Goal: Task Accomplishment & Management: Manage account settings

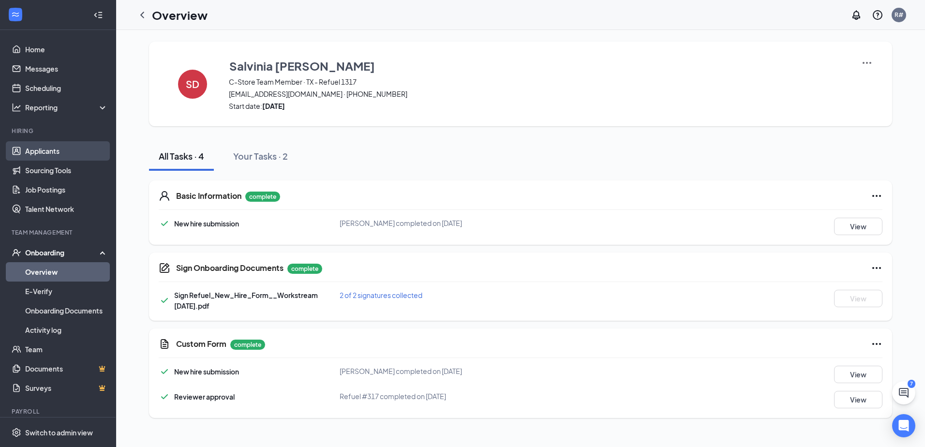
click at [41, 151] on link "Applicants" at bounding box center [66, 150] width 83 height 19
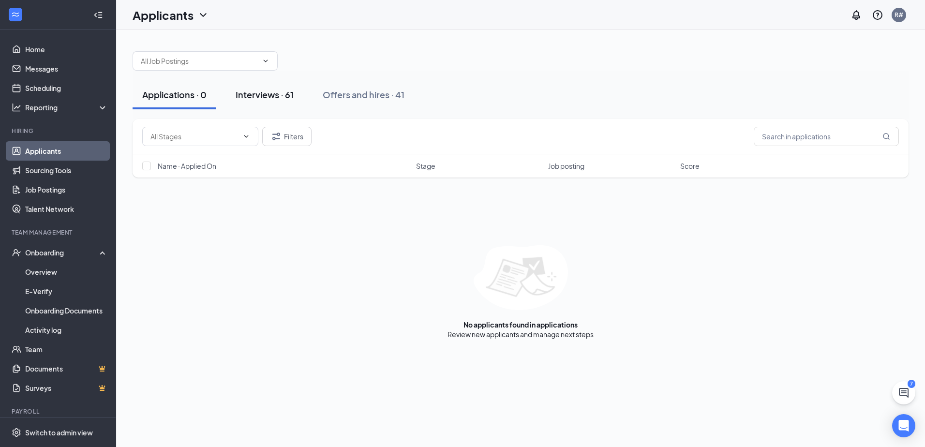
click at [270, 98] on div "Interviews · 61" at bounding box center [265, 95] width 58 height 12
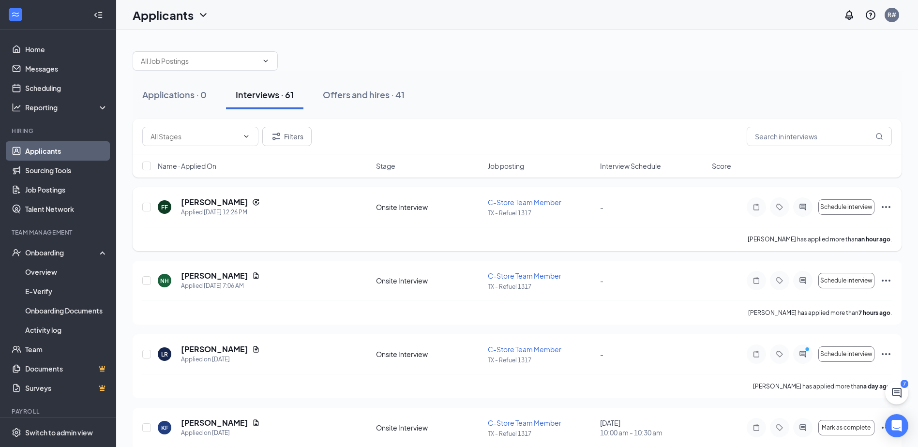
click at [889, 206] on icon "Ellipses" at bounding box center [886, 207] width 12 height 12
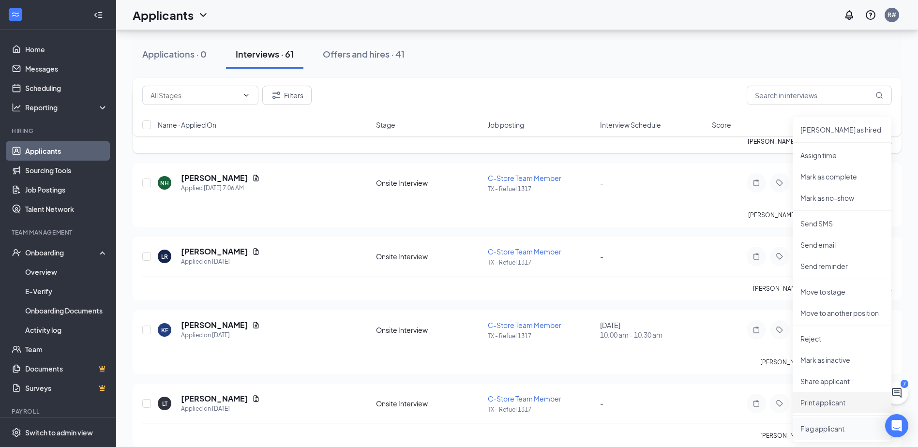
scroll to position [194, 0]
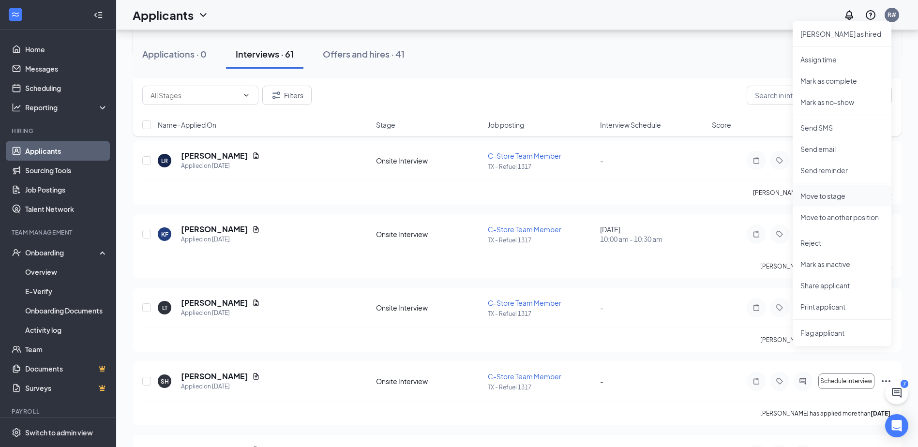
click at [808, 194] on p "Move to stage" at bounding box center [842, 196] width 83 height 10
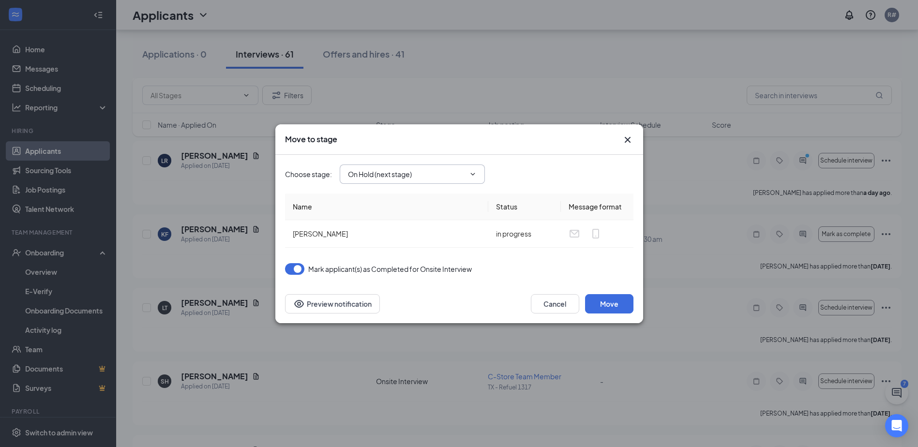
click at [440, 167] on span "On Hold (next stage)" at bounding box center [412, 174] width 145 height 19
click at [473, 175] on icon "ChevronDown" at bounding box center [473, 174] width 8 height 8
click at [371, 170] on input "On Hold (next stage)" at bounding box center [406, 174] width 117 height 11
click at [381, 255] on div "Hiring Complete" at bounding box center [382, 259] width 52 height 11
type input "Hiring Complete"
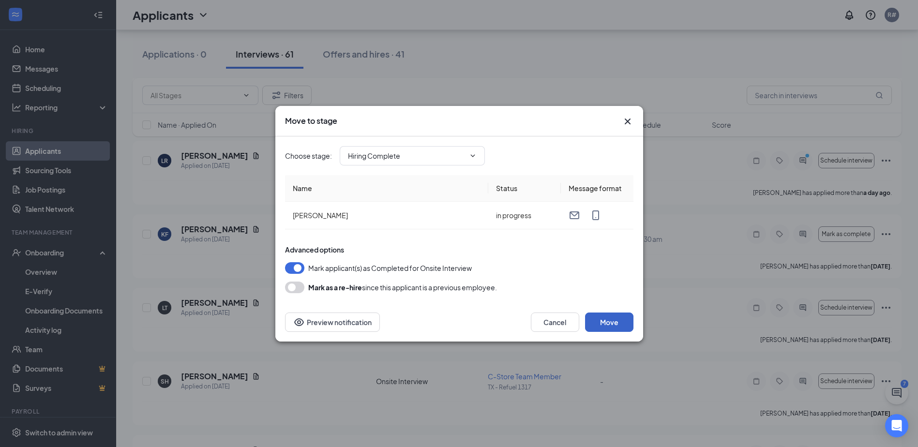
click at [607, 320] on button "Move" at bounding box center [609, 322] width 48 height 19
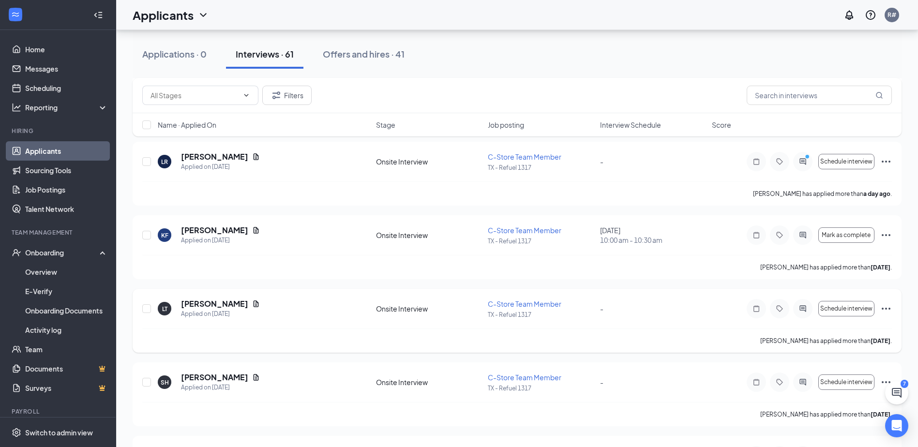
scroll to position [0, 0]
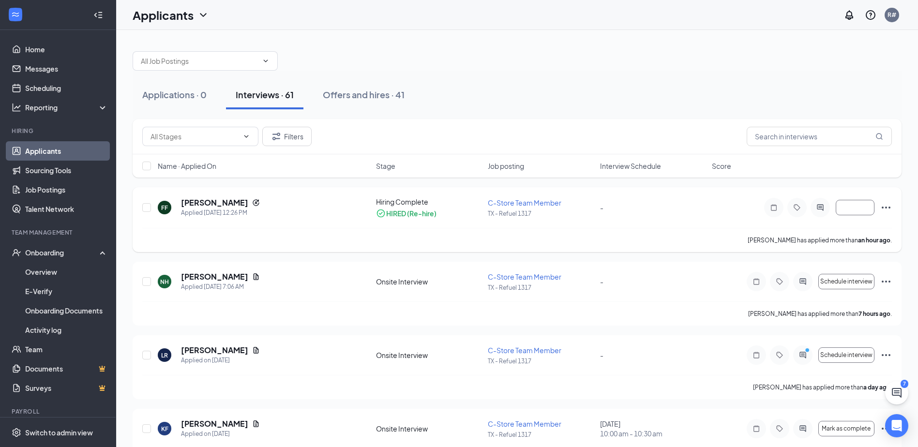
click at [886, 204] on icon "Ellipses" at bounding box center [886, 208] width 12 height 12
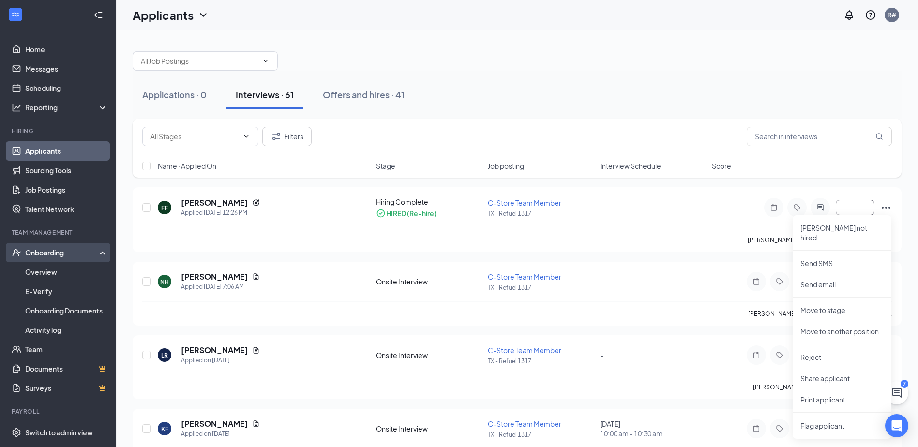
click at [53, 253] on div "Onboarding" at bounding box center [62, 253] width 75 height 10
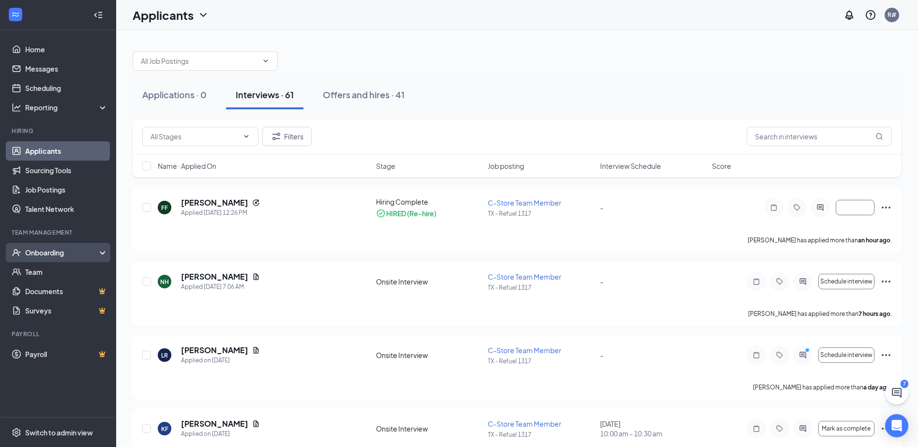
click at [54, 252] on div "Onboarding" at bounding box center [62, 253] width 75 height 10
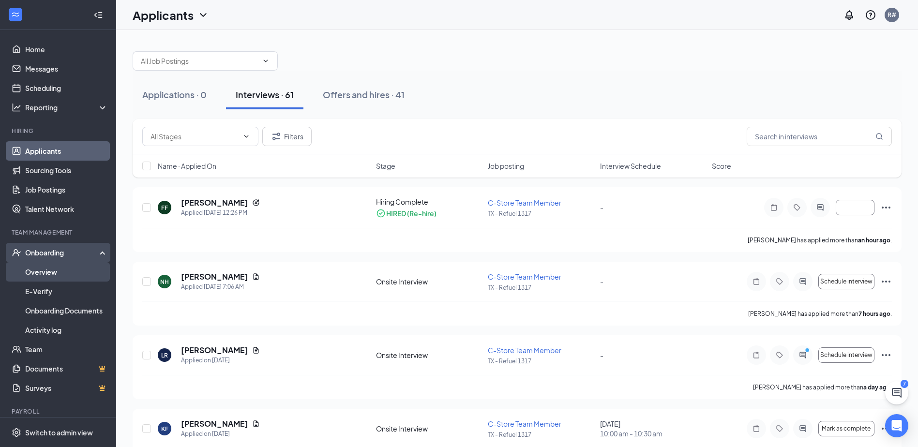
click at [44, 273] on link "Overview" at bounding box center [66, 271] width 83 height 19
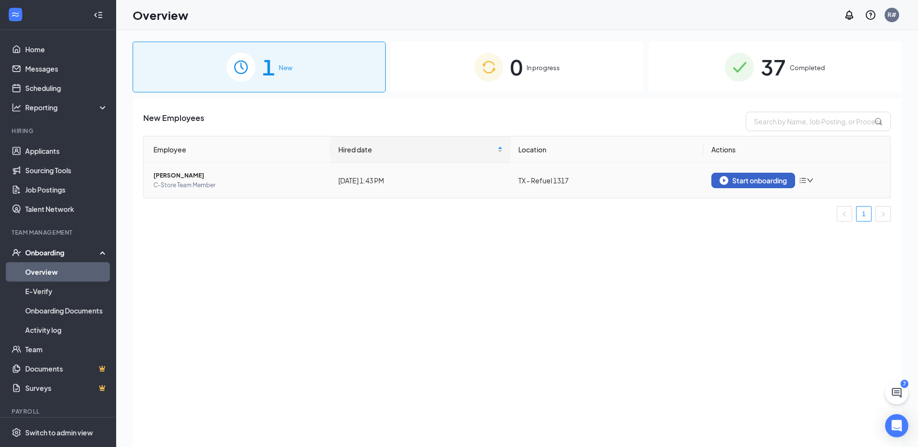
click at [733, 179] on div "Start onboarding" at bounding box center [753, 180] width 67 height 9
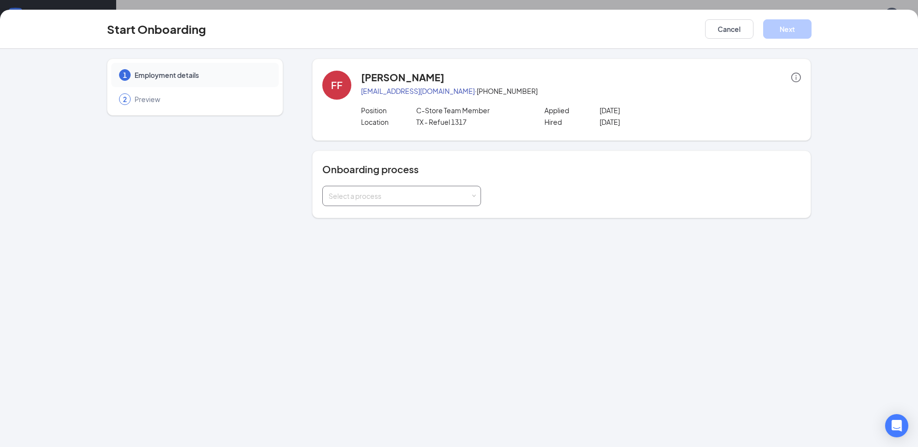
click at [409, 198] on div "Select a process" at bounding box center [400, 196] width 142 height 10
click at [400, 219] on span "New Hire Documentation" at bounding box center [365, 216] width 79 height 9
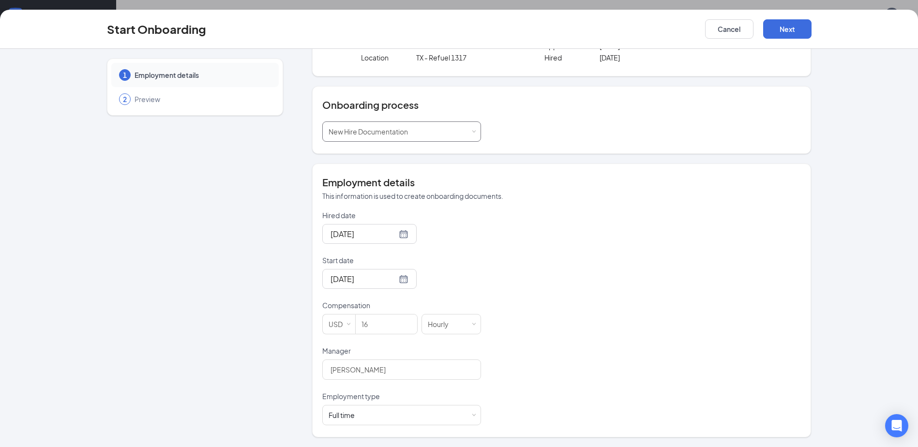
scroll to position [44, 0]
click at [793, 24] on button "Next" at bounding box center [787, 28] width 48 height 19
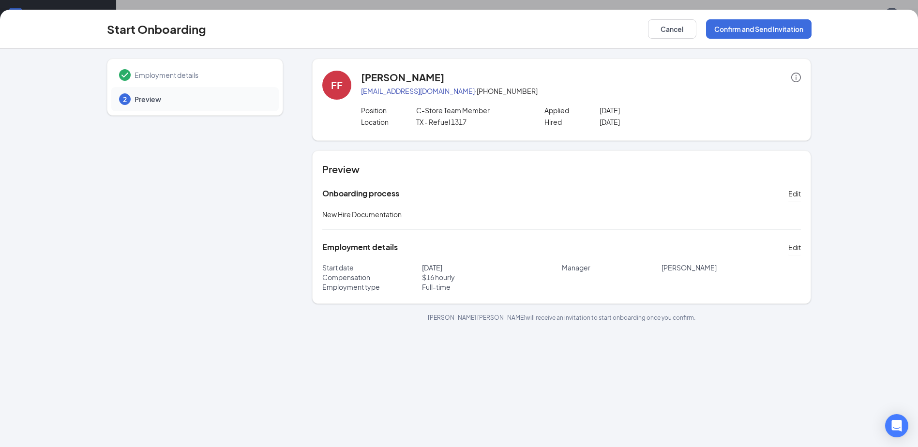
scroll to position [0, 0]
click at [753, 28] on button "Confirm and Send Invitation" at bounding box center [759, 28] width 106 height 19
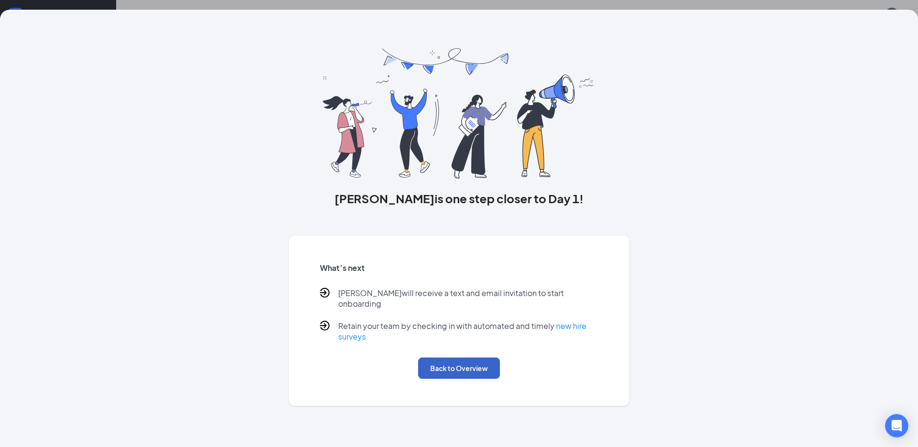
click at [477, 364] on button "Back to Overview" at bounding box center [459, 368] width 82 height 21
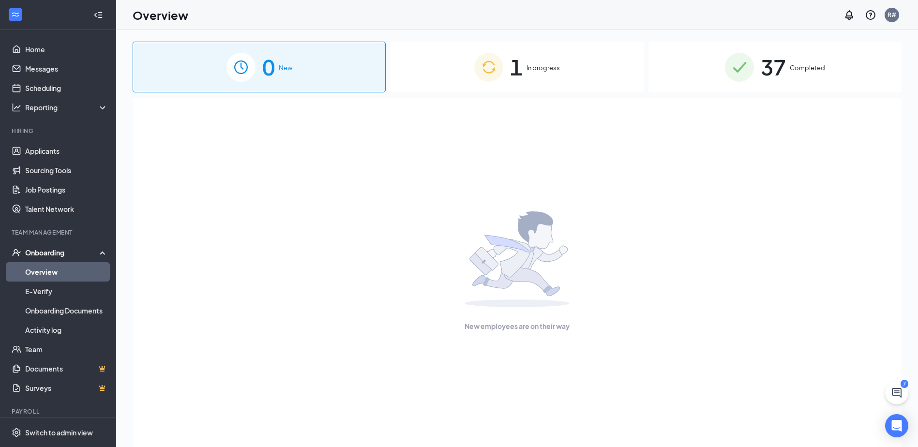
click at [519, 76] on span "1" at bounding box center [516, 66] width 13 height 33
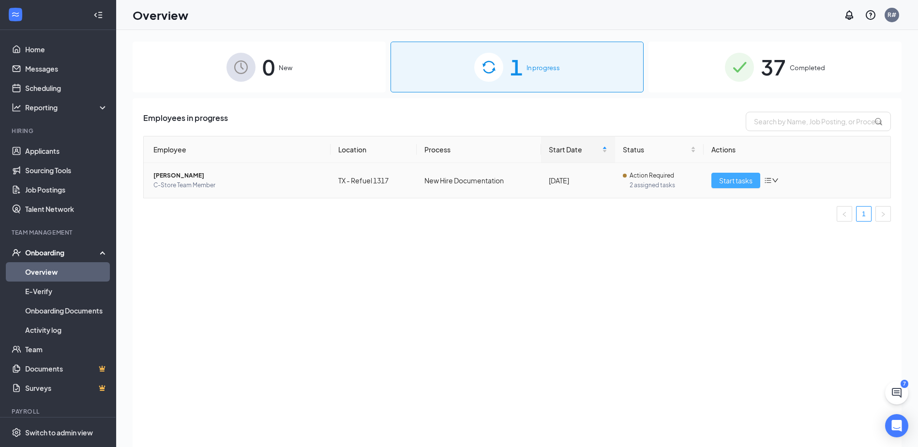
click at [737, 181] on span "Start tasks" at bounding box center [735, 180] width 33 height 11
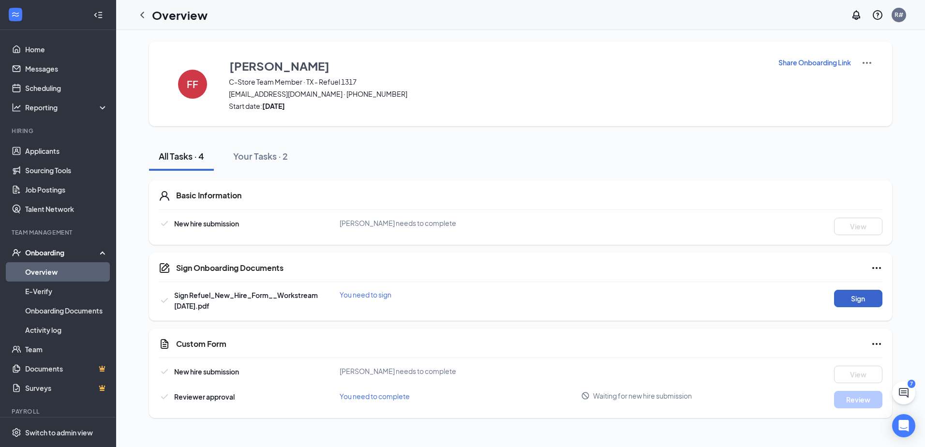
click at [851, 300] on button "Sign" at bounding box center [858, 298] width 48 height 17
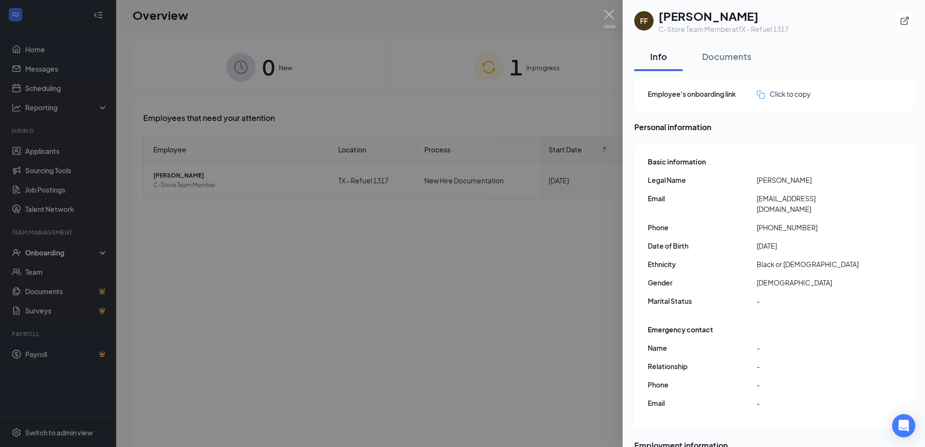
drag, startPoint x: 469, startPoint y: 269, endPoint x: 537, endPoint y: 77, distance: 203.9
click at [469, 269] on div at bounding box center [462, 223] width 925 height 447
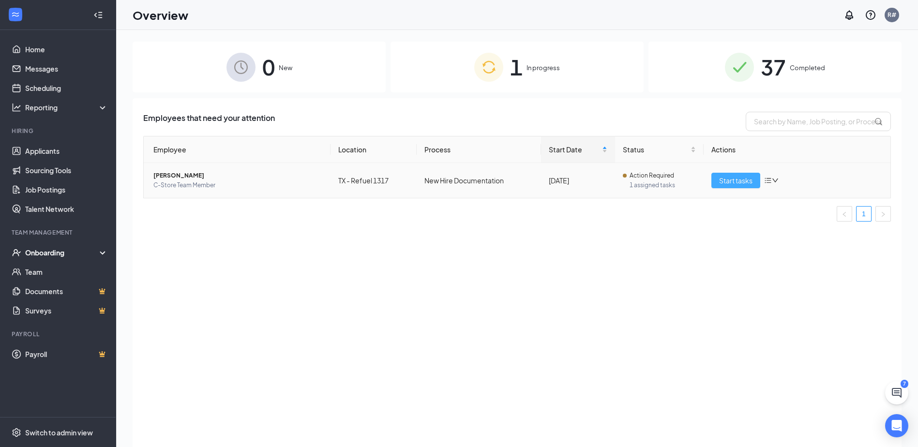
click at [739, 180] on span "Start tasks" at bounding box center [735, 180] width 33 height 11
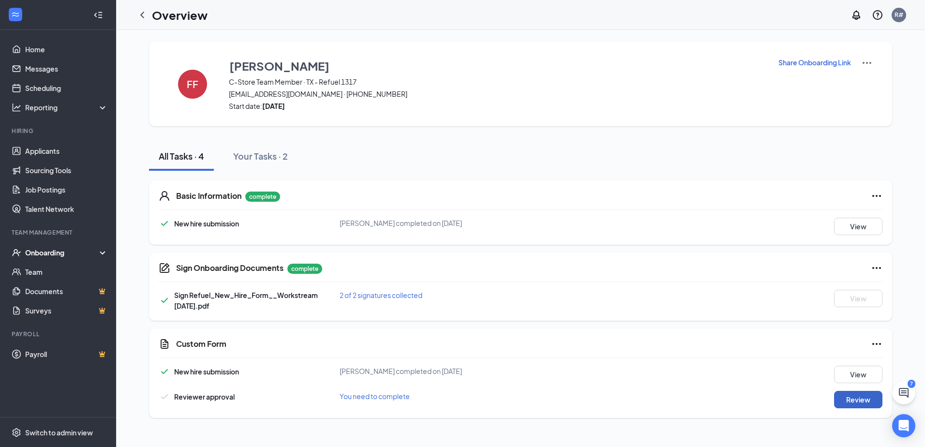
click at [853, 403] on button "Review" at bounding box center [858, 399] width 48 height 17
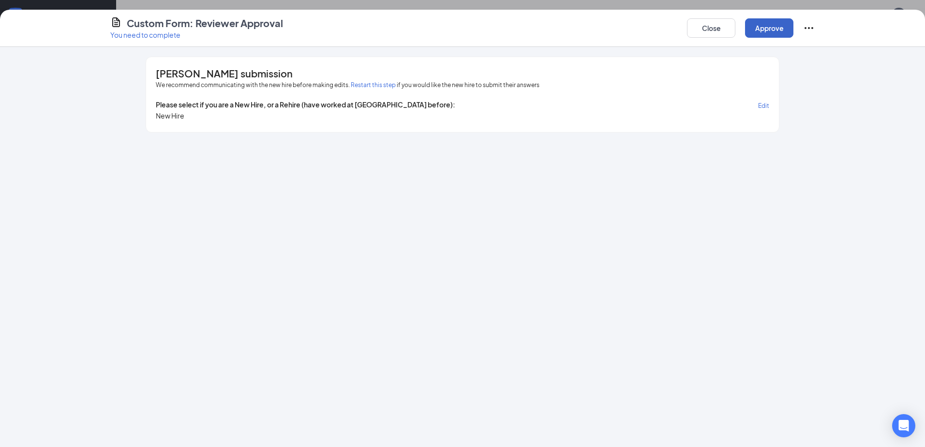
click at [773, 30] on button "Approve" at bounding box center [769, 27] width 48 height 19
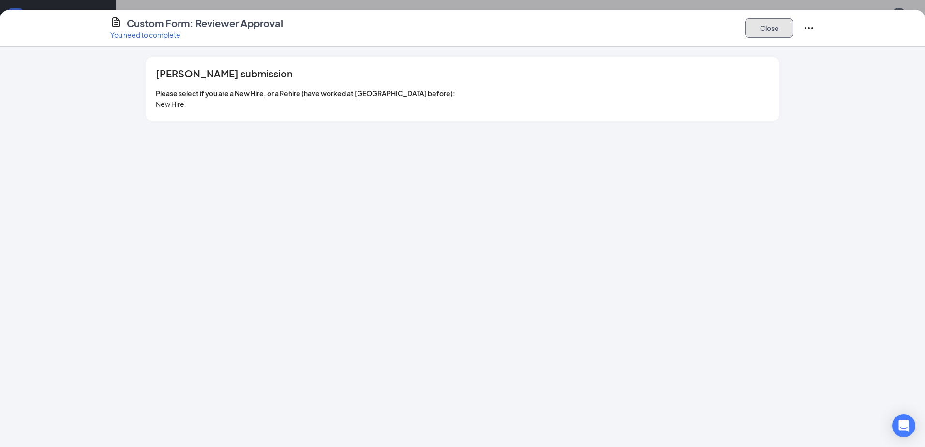
click at [776, 31] on button "Close" at bounding box center [769, 27] width 48 height 19
